Goal: Navigation & Orientation: Find specific page/section

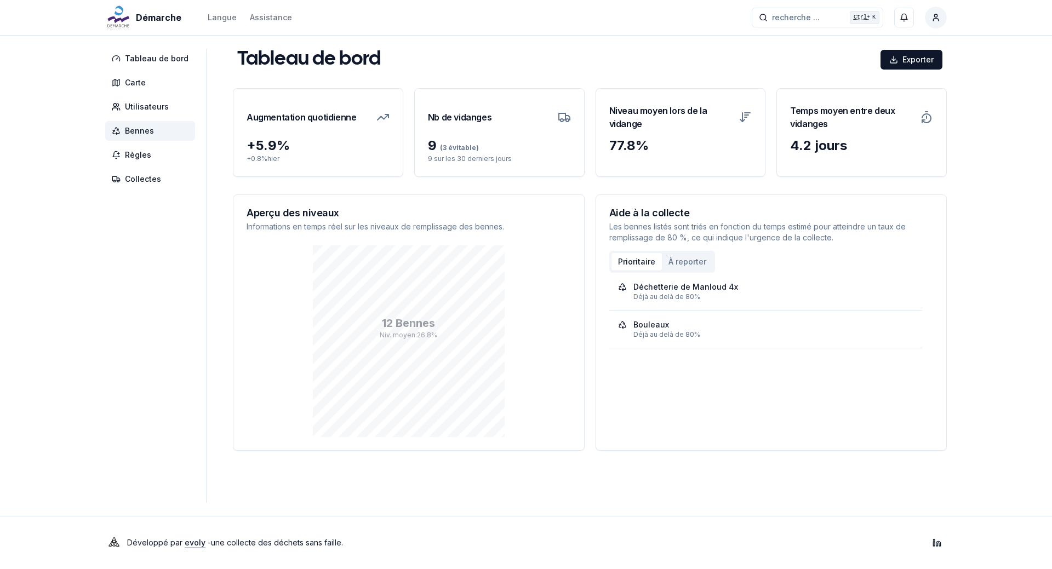
click at [143, 131] on span "Bennes" at bounding box center [139, 130] width 29 height 11
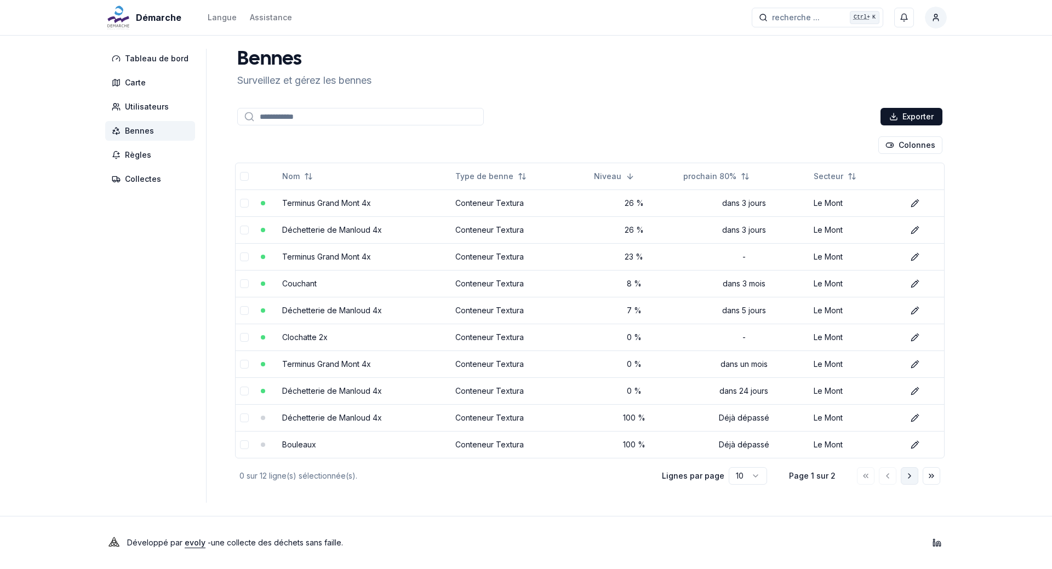
click at [909, 474] on polyline "Aller à la page suivante" at bounding box center [909, 476] width 2 height 4
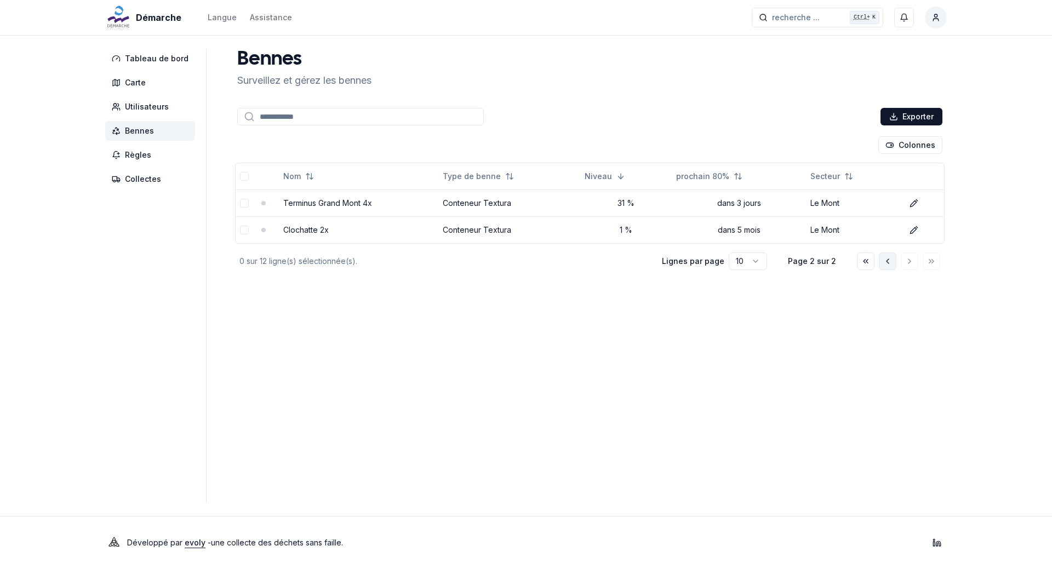
click at [891, 260] on icon "Aller à la page précédente" at bounding box center [887, 261] width 9 height 9
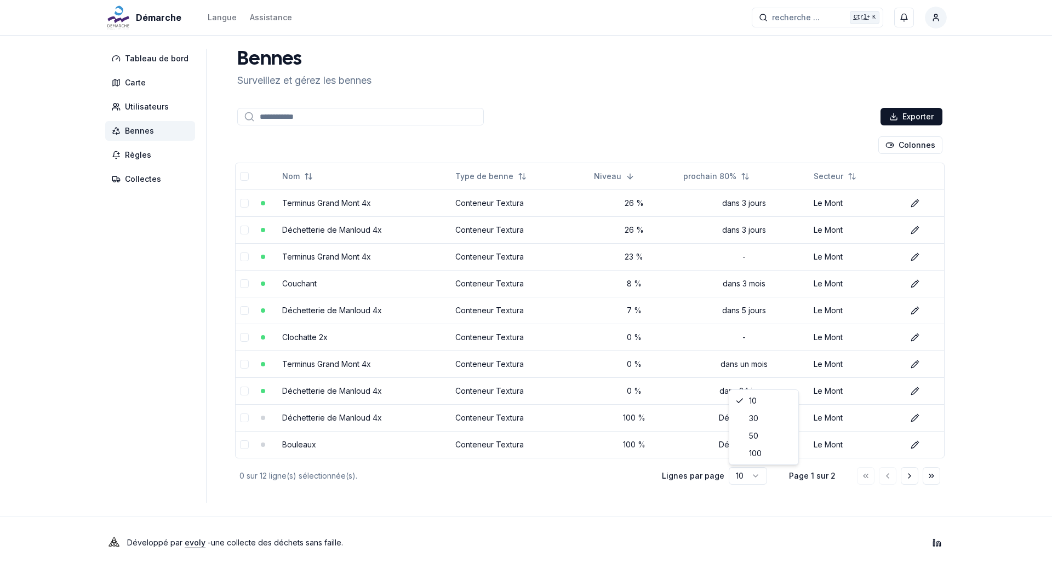
click at [757, 477] on html "Démarche Langue Assistance recherche ... recherche ... Ctrl+ K David Roethlisbe…" at bounding box center [526, 284] width 1052 height 569
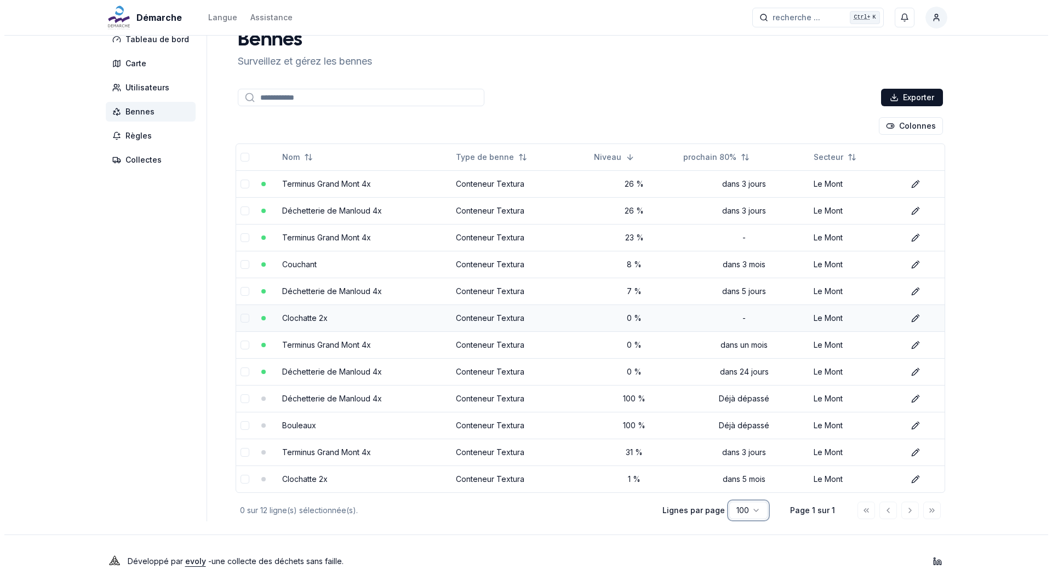
scroll to position [38, 0]
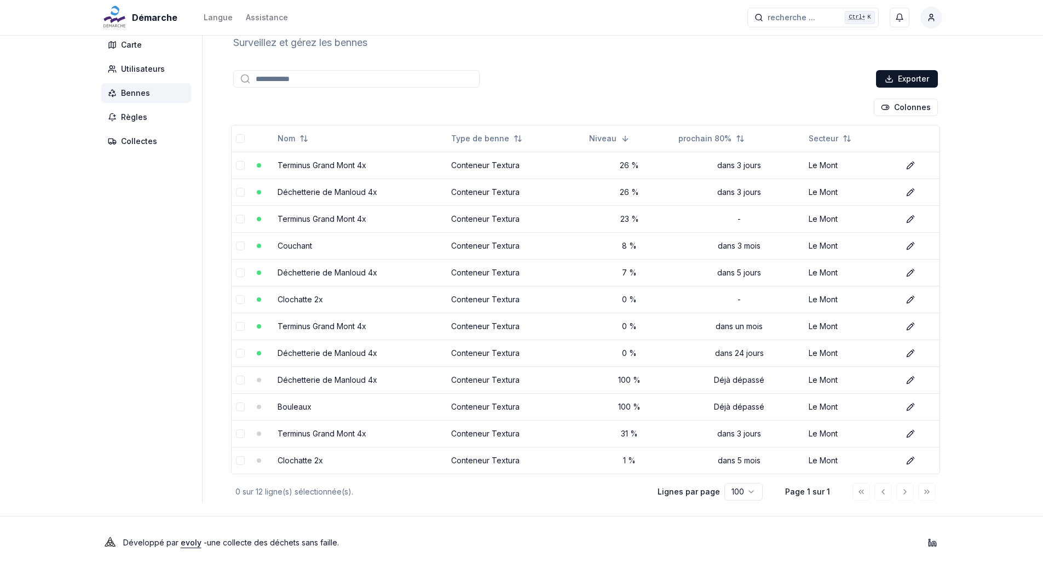
click at [753, 492] on html "Démarche Langue Assistance recherche ... recherche ... Ctrl+ K David Roethlisbe…" at bounding box center [521, 265] width 1043 height 607
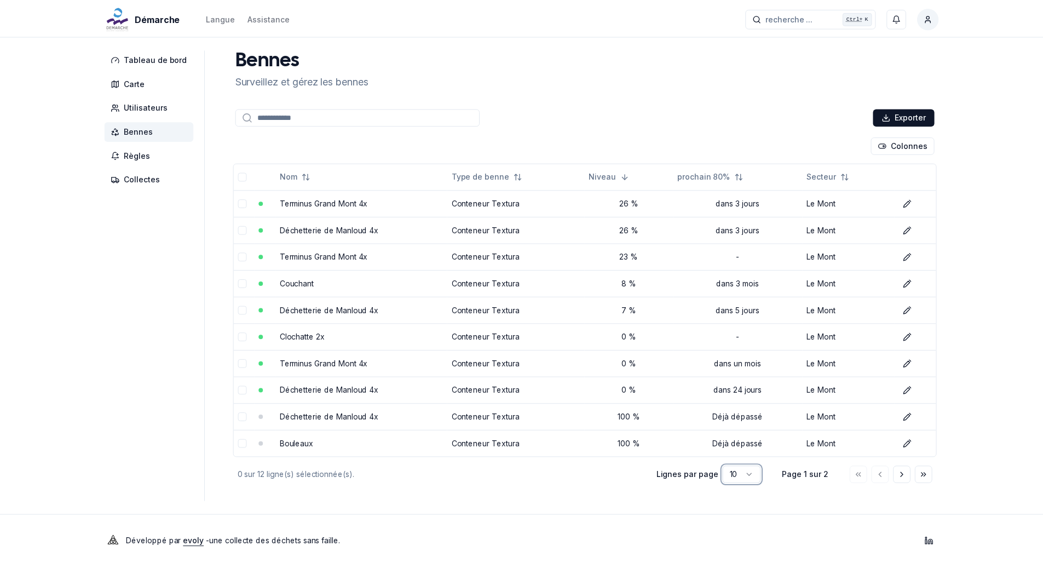
scroll to position [0, 0]
click at [758, 477] on html "Démarche Langue Assistance recherche ... recherche ... Ctrl+ K David Roethlisbe…" at bounding box center [526, 284] width 1052 height 569
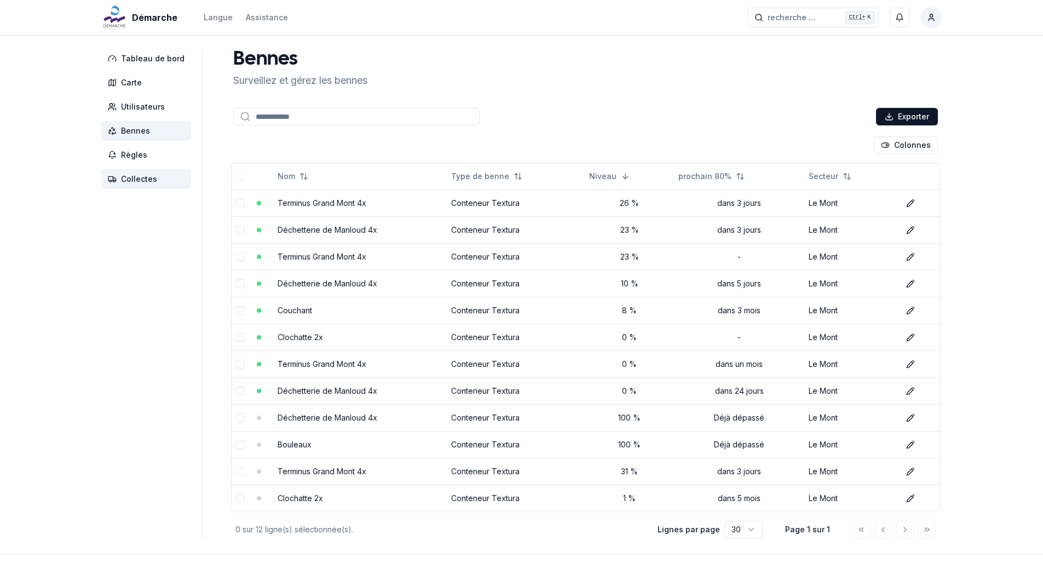
click at [136, 181] on span "Collectes" at bounding box center [139, 179] width 36 height 11
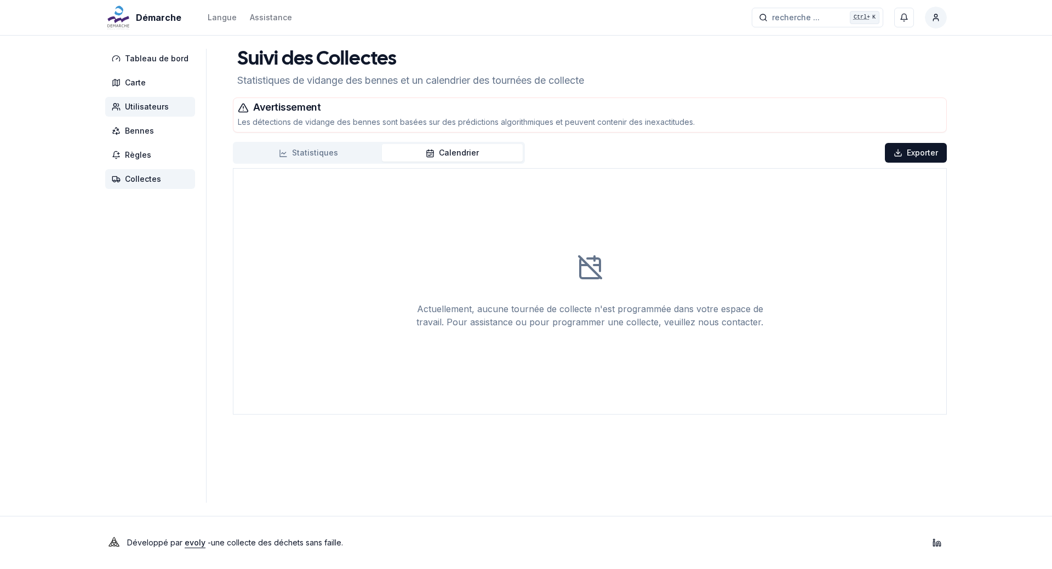
click at [155, 107] on span "Utilisateurs" at bounding box center [147, 106] width 44 height 11
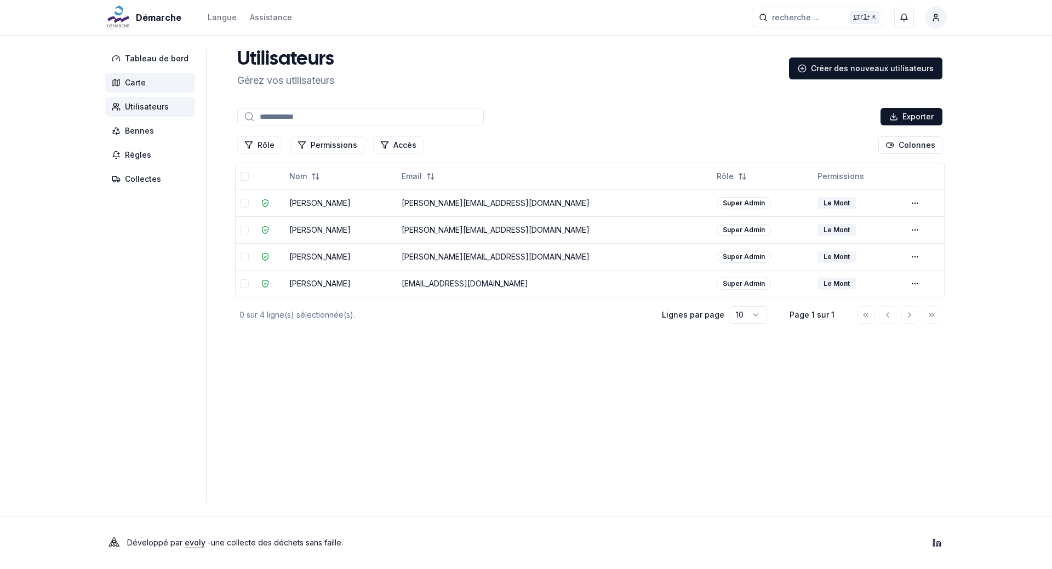
click at [142, 85] on span "Carte" at bounding box center [135, 82] width 21 height 11
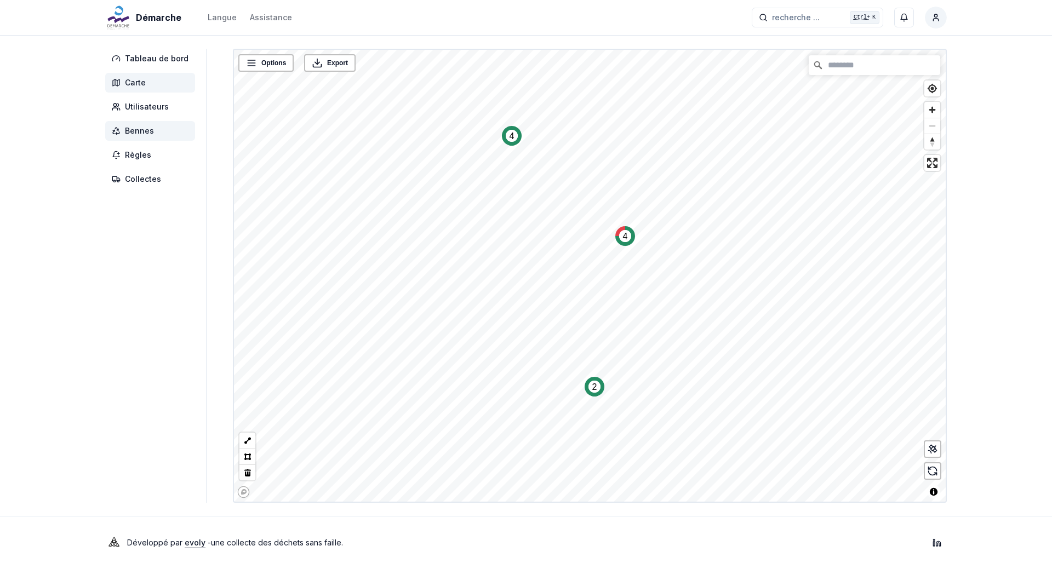
click at [150, 133] on span "Bennes" at bounding box center [139, 130] width 29 height 11
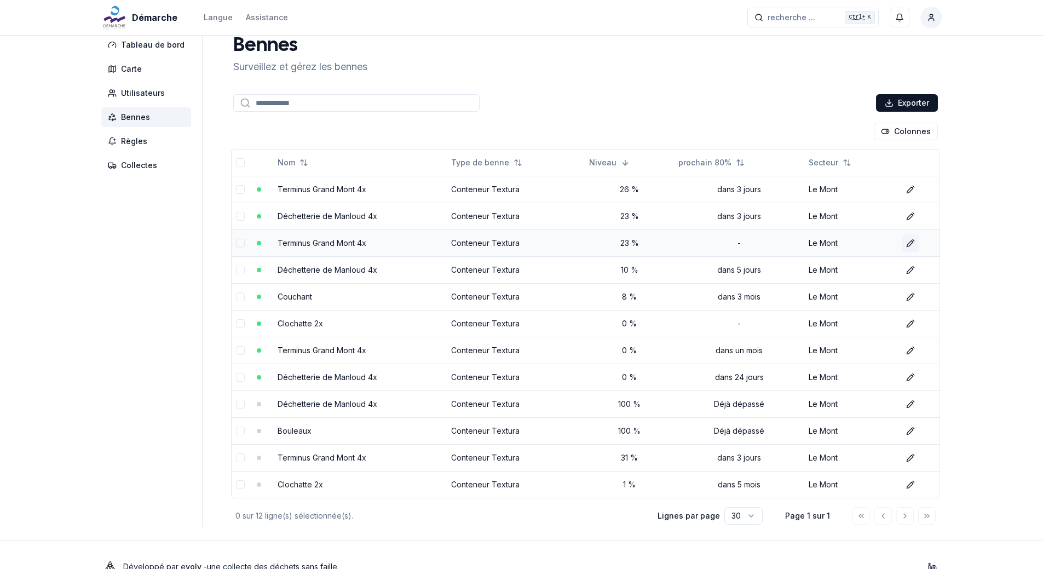
scroll to position [38, 0]
